Goal: Answer question/provide support: Share knowledge or assist other users

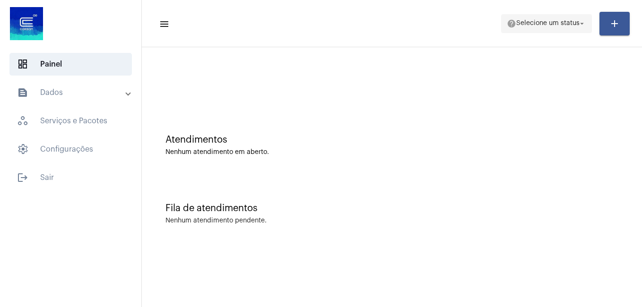
click at [516, 26] on span "Selecione um status" at bounding box center [547, 23] width 63 height 7
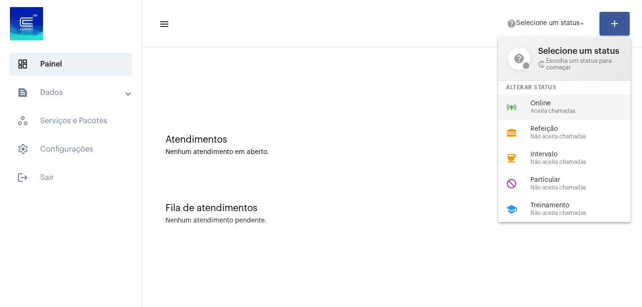
click at [538, 106] on span "Online" at bounding box center [584, 103] width 108 height 7
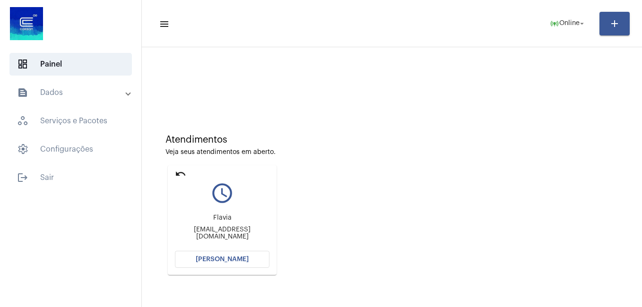
click at [218, 256] on span "[PERSON_NAME]" at bounding box center [222, 259] width 53 height 7
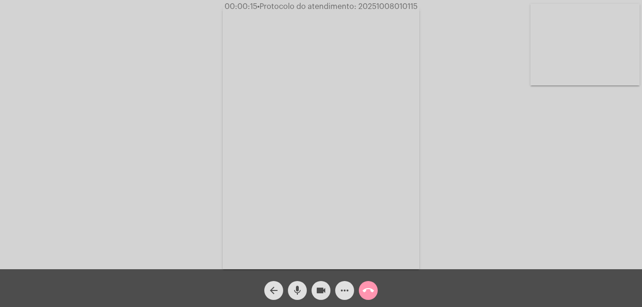
click at [175, 195] on div "Acessando Câmera e Microfone..." at bounding box center [321, 136] width 640 height 269
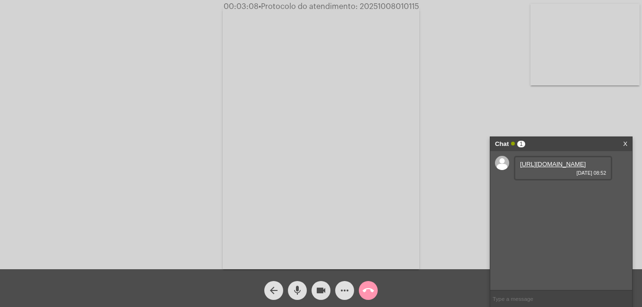
click at [539, 168] on link "[URL][DOMAIN_NAME]" at bounding box center [553, 164] width 66 height 7
click at [566, 195] on link "[URL][DOMAIN_NAME]" at bounding box center [553, 191] width 66 height 7
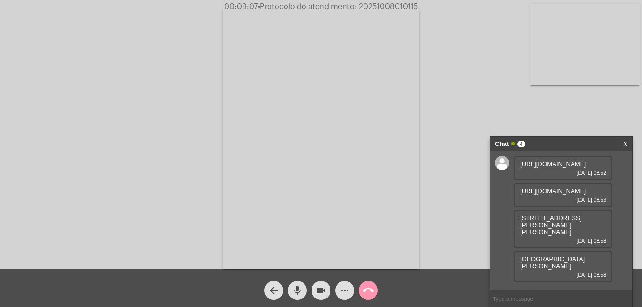
scroll to position [21, 0]
click at [346, 295] on mat-icon "more_horiz" at bounding box center [344, 290] width 11 height 11
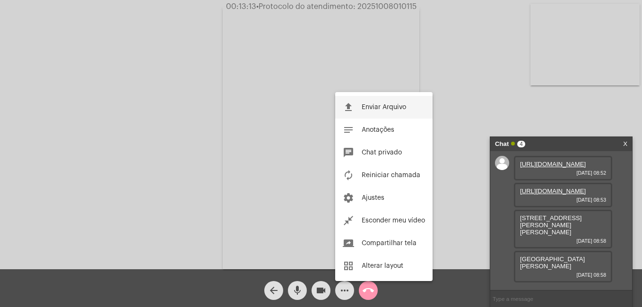
click at [379, 107] on span "Enviar Arquivo" at bounding box center [384, 107] width 44 height 7
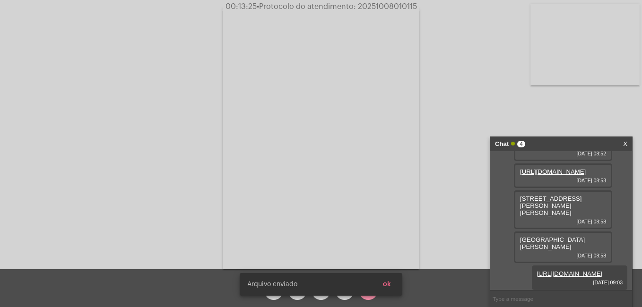
scroll to position [69, 0]
click at [570, 270] on link "[URL][DOMAIN_NAME]" at bounding box center [570, 273] width 66 height 7
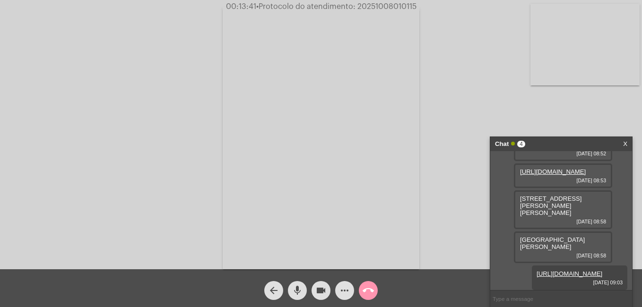
drag, startPoint x: 360, startPoint y: 6, endPoint x: 427, endPoint y: 9, distance: 67.2
click at [427, 9] on div "00:13:41 • Protocolo do atendimento: 20251008010115" at bounding box center [321, 6] width 642 height 9
copy span "20251008010115"
click at [541, 297] on input "text" at bounding box center [561, 299] width 142 height 17
paste input "20251008010115"
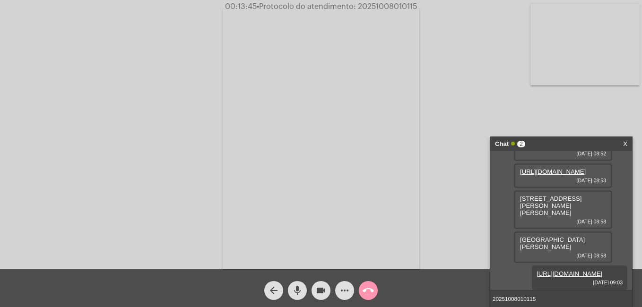
type input "20251008010115"
click at [474, 236] on div "Acessando Câmera e Microfone..." at bounding box center [321, 136] width 640 height 269
click at [471, 225] on div "Acessando Câmera e Microfone..." at bounding box center [321, 136] width 640 height 269
click at [320, 290] on mat-icon "videocam" at bounding box center [320, 290] width 11 height 11
click at [365, 293] on mat-icon "call_end" at bounding box center [368, 290] width 11 height 11
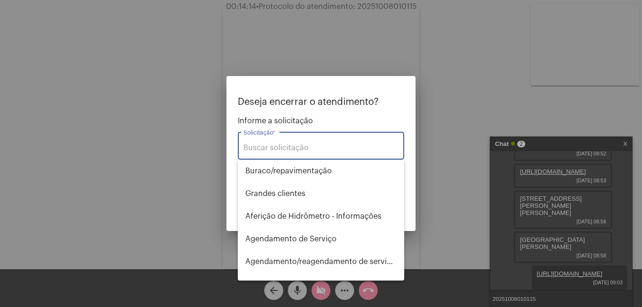
click at [278, 139] on div "Solicitação *" at bounding box center [320, 145] width 155 height 30
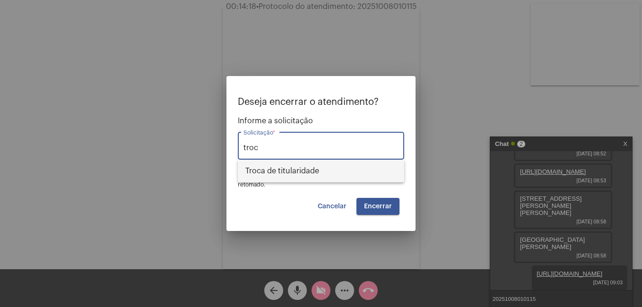
click at [284, 169] on span "Troca de titularidade" at bounding box center [320, 171] width 151 height 23
type input "Troca de titularidade"
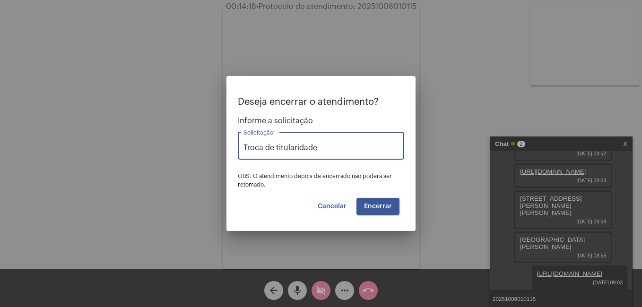
click at [370, 206] on span "Encerrar" at bounding box center [378, 206] width 28 height 7
